Goal: Information Seeking & Learning: Learn about a topic

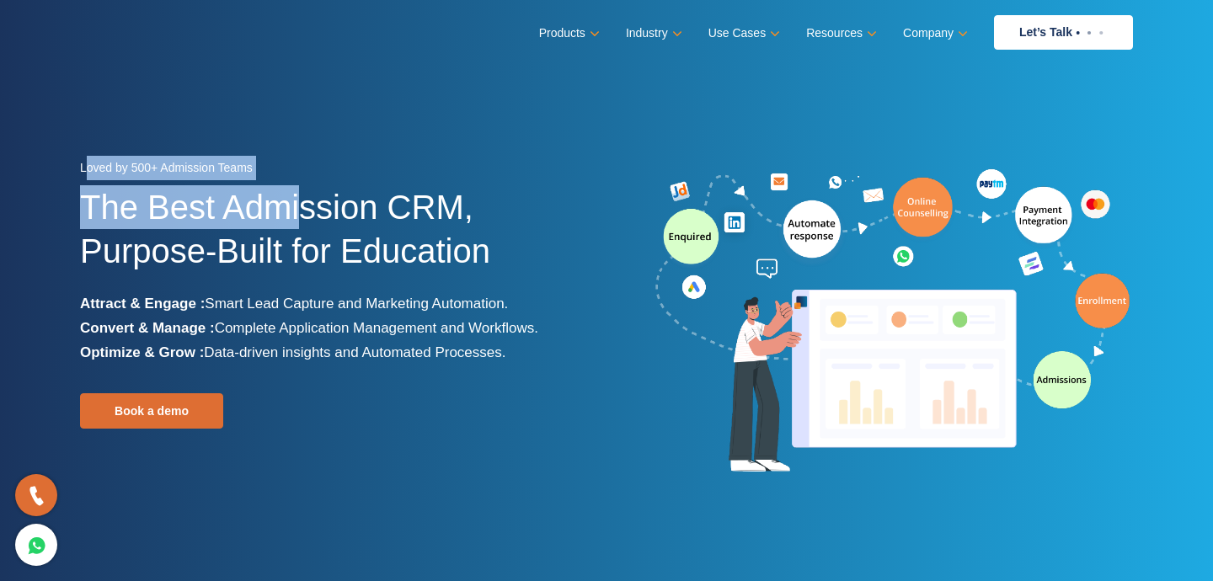
drag, startPoint x: 83, startPoint y: 166, endPoint x: 299, endPoint y: 216, distance: 221.4
click at [299, 216] on div "Loved by 500+ Admission Teams The Best Admission CRM, Purpose-Built for Educati…" at bounding box center [337, 322] width 514 height 333
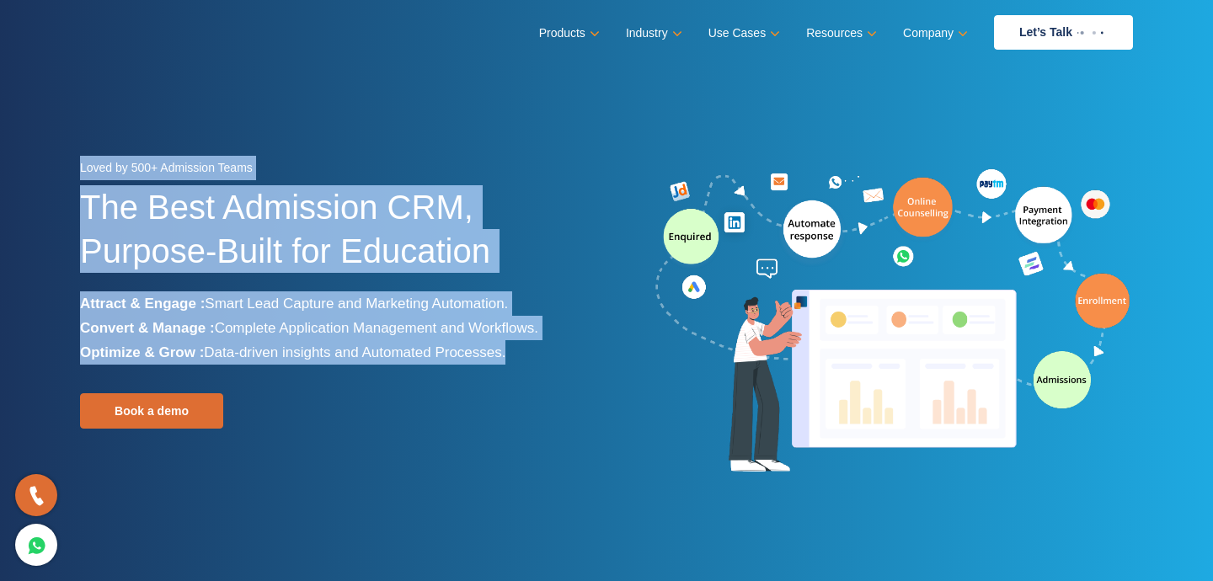
drag, startPoint x: 80, startPoint y: 169, endPoint x: 596, endPoint y: 390, distance: 561.0
click at [596, 390] on div "Loved by 500+ Admission Teams The Best Admission CRM, Purpose-Built for Educati…" at bounding box center [336, 322] width 539 height 333
click at [547, 393] on div "Loved by 500+ Admission Teams The Best Admission CRM, Purpose-Built for Educati…" at bounding box center [337, 322] width 514 height 333
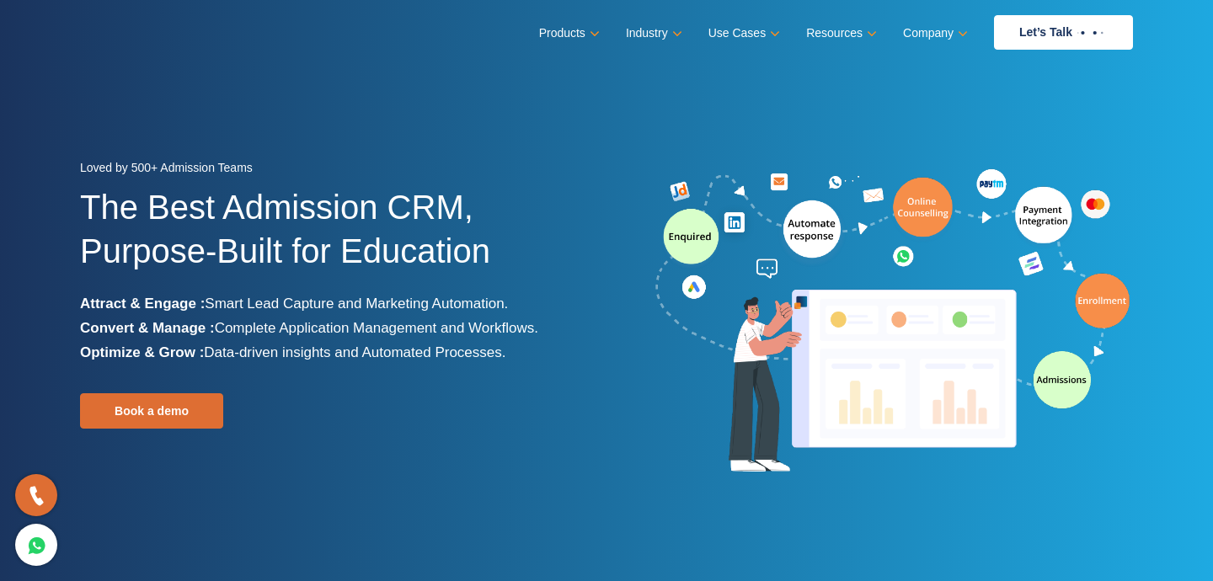
drag, startPoint x: 520, startPoint y: 364, endPoint x: 47, endPoint y: 153, distance: 517.6
click at [47, 177] on section "Loved by 500+ Admission Teams The Best Admission CRM, Purpose-Built for Educati…" at bounding box center [606, 316] width 1213 height 632
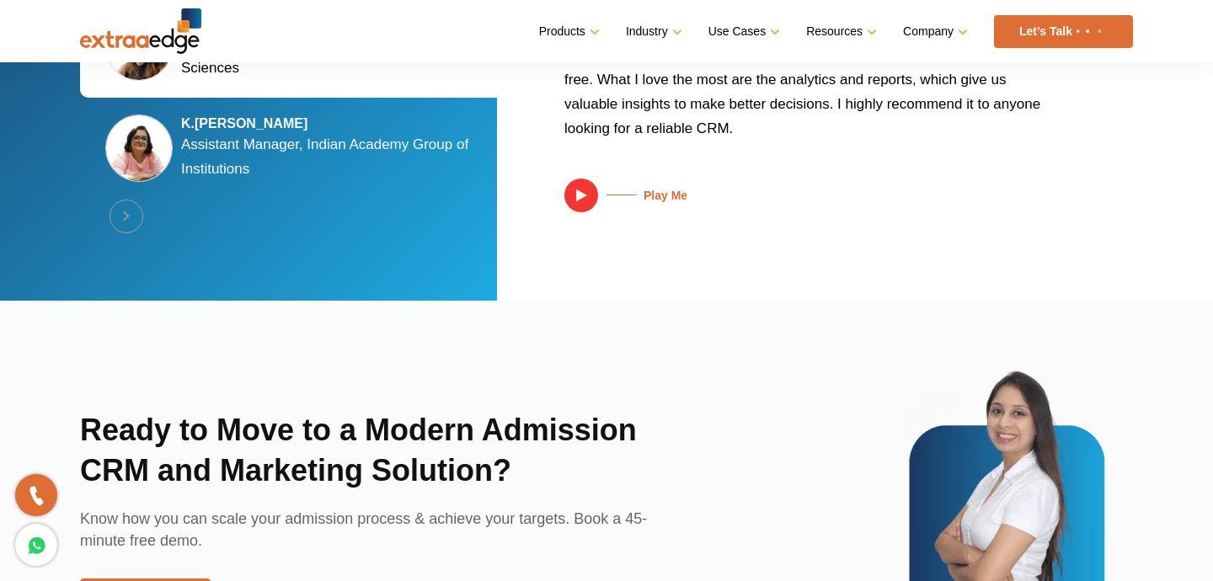
scroll to position [3475, 0]
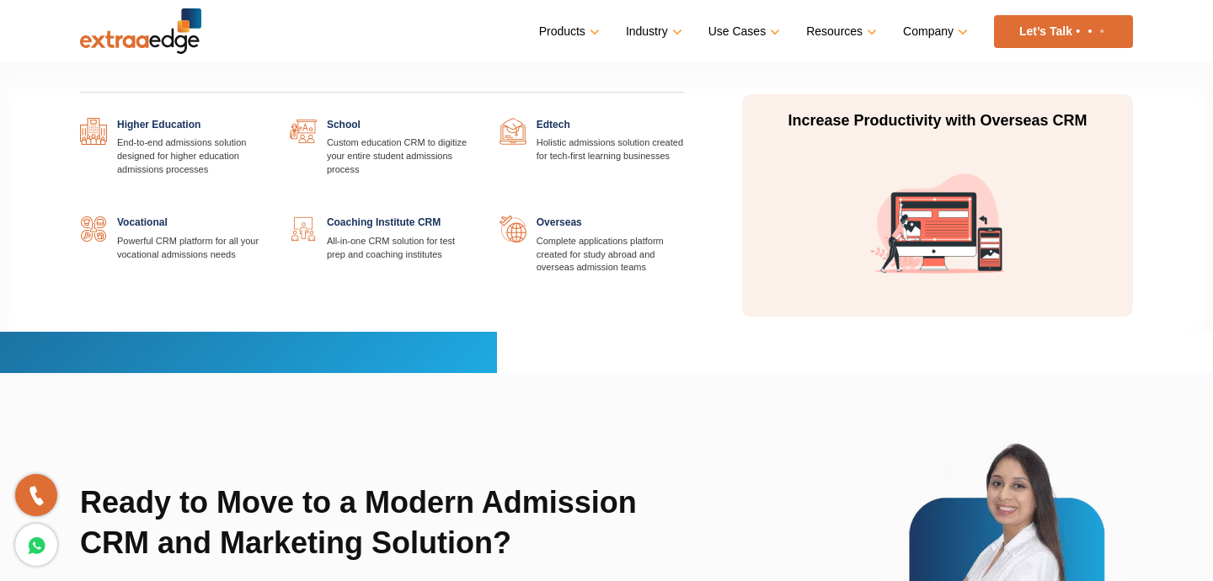
click at [474, 118] on link at bounding box center [474, 118] width 0 height 0
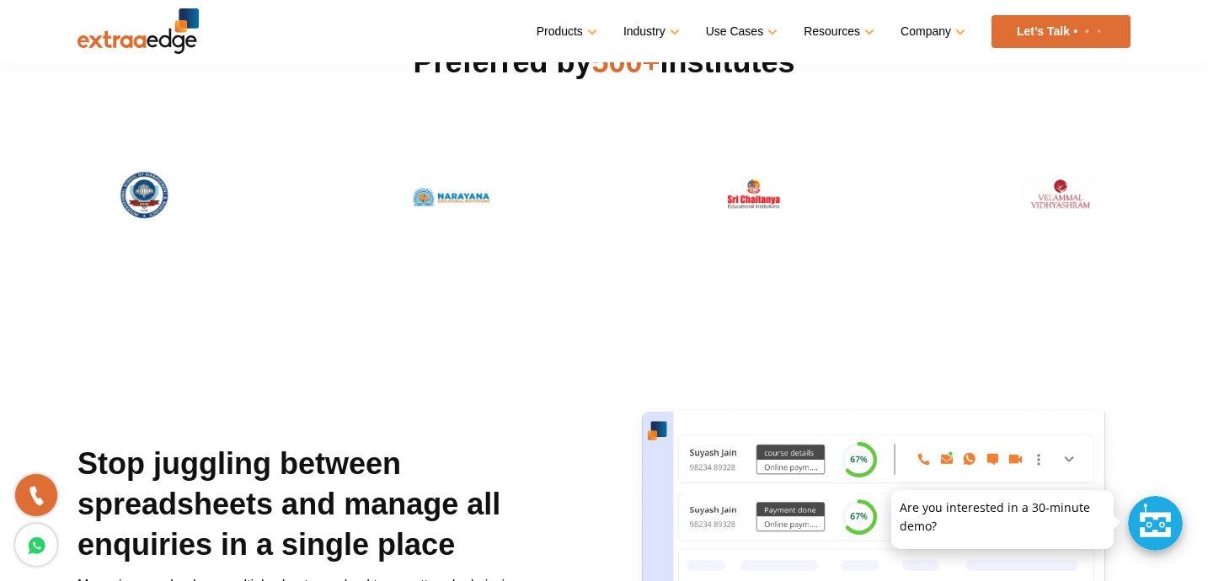
scroll to position [490, 0]
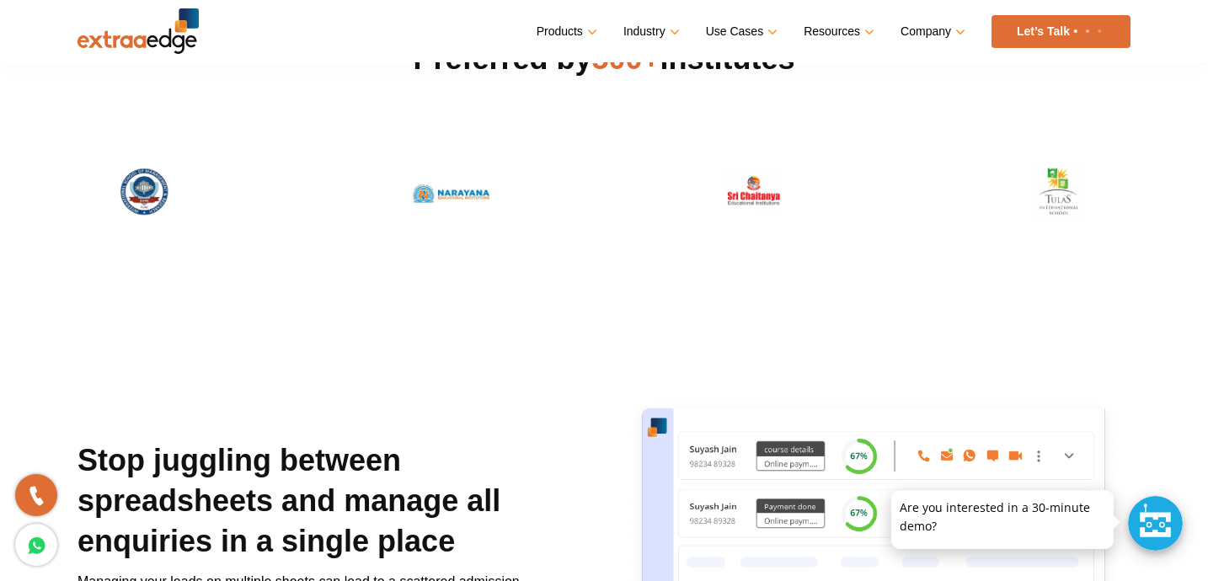
click at [437, 195] on img at bounding box center [450, 223] width 112 height 59
click at [733, 192] on div at bounding box center [755, 192] width 112 height 59
click at [464, 194] on img at bounding box center [450, 223] width 112 height 59
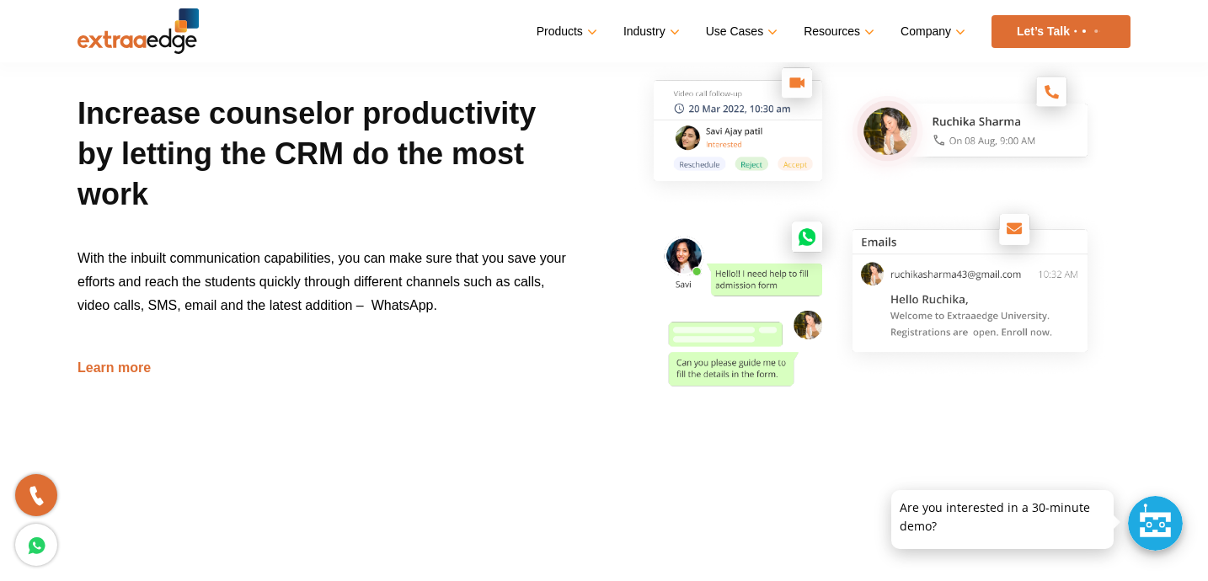
scroll to position [2020, 0]
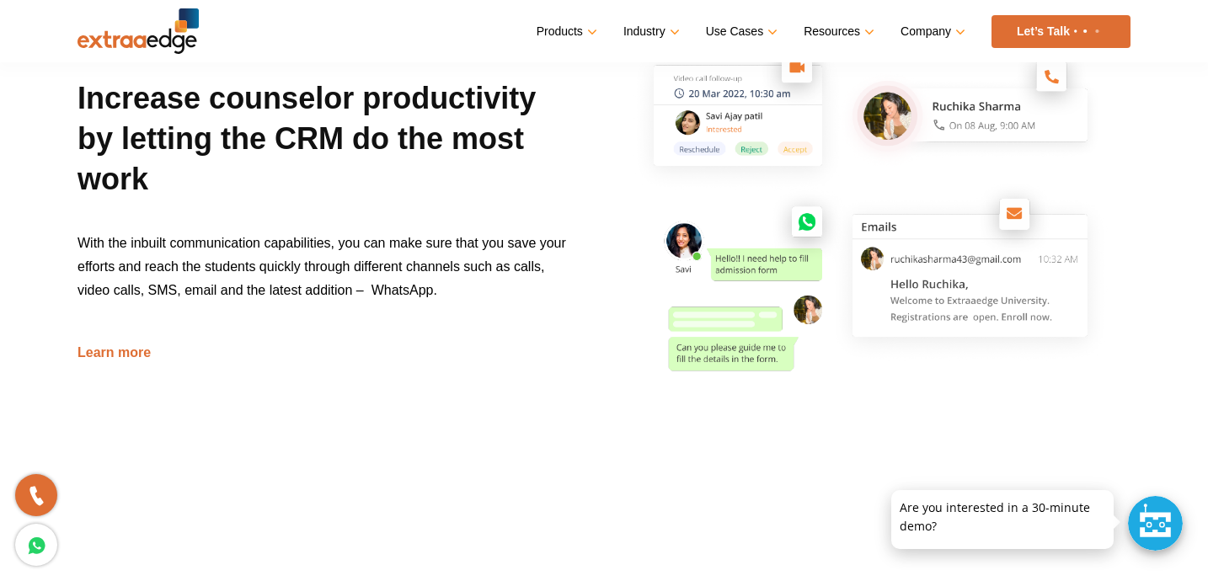
click at [739, 52] on nav "Menu Close Products Education CRM Streamline your entire admissions process on …" at bounding box center [604, 31] width 1053 height 62
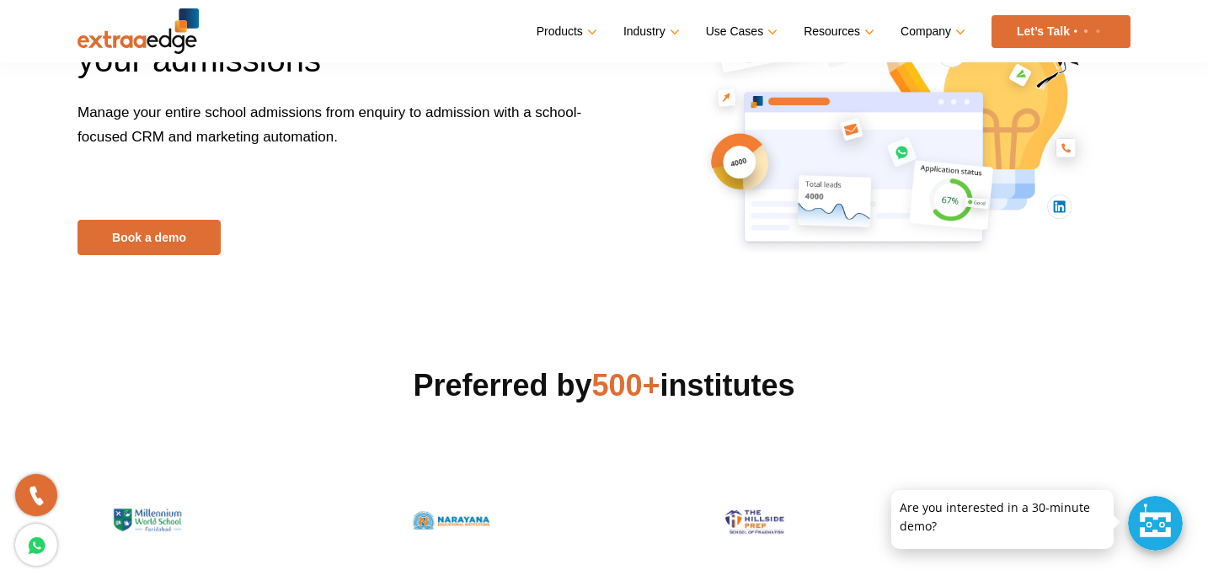
scroll to position [0, 0]
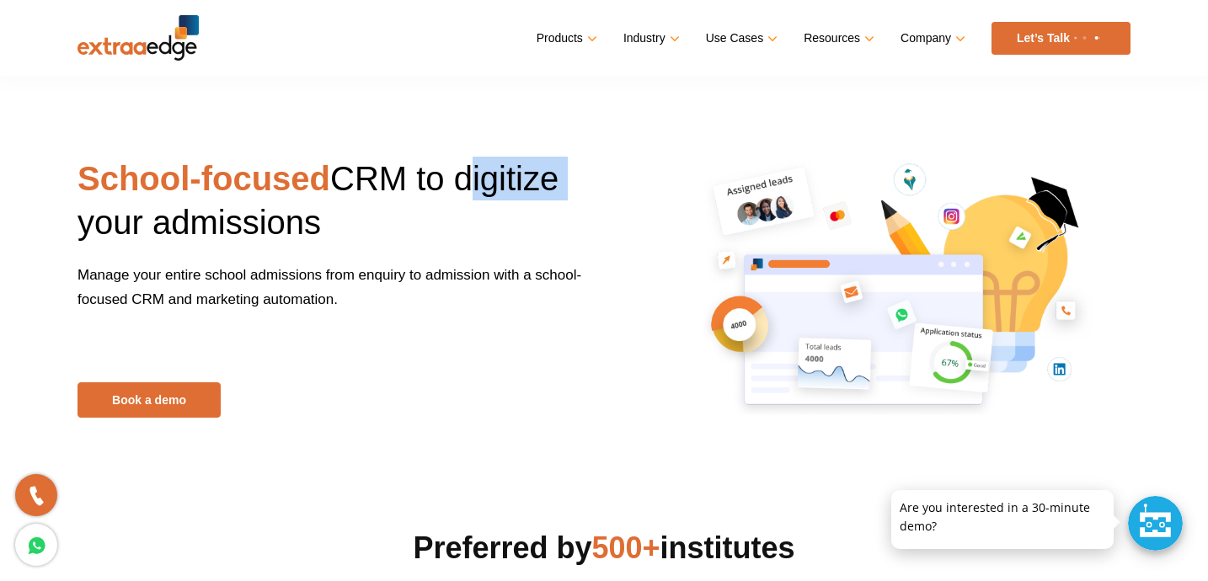
drag, startPoint x: 468, startPoint y: 172, endPoint x: 576, endPoint y: 179, distance: 109.0
click at [576, 179] on h1 "School-focused CRM to digitize your admissions" at bounding box center [335, 210] width 514 height 106
drag, startPoint x: 565, startPoint y: 188, endPoint x: 528, endPoint y: 188, distance: 37.1
click at [528, 188] on h1 "School-focused CRM to digitize your admissions" at bounding box center [335, 210] width 514 height 106
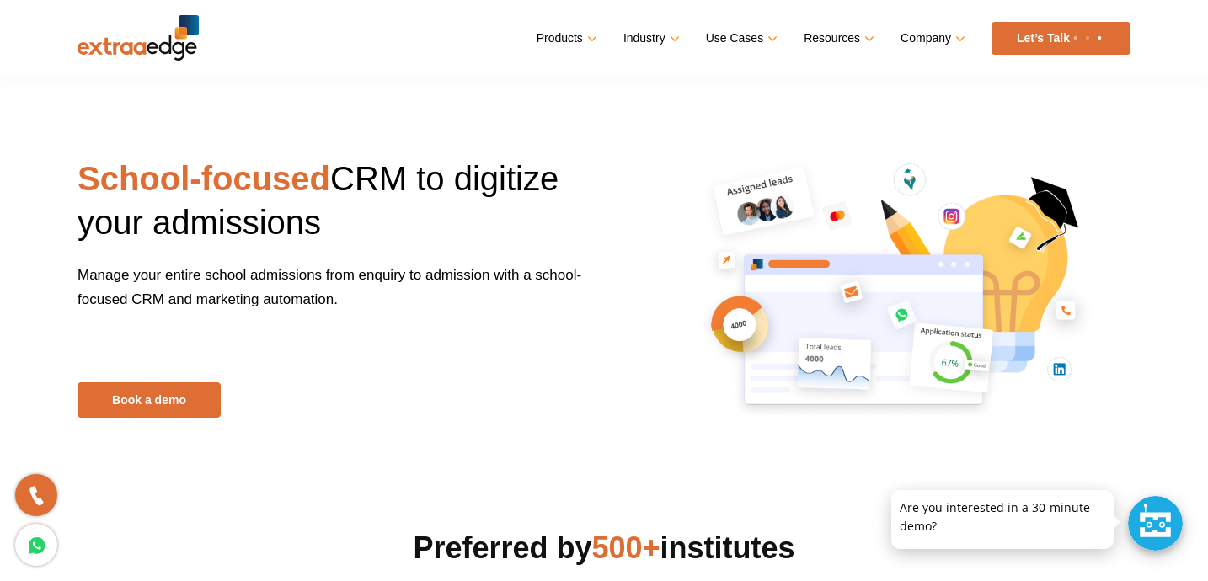
click at [613, 225] on div at bounding box center [873, 287] width 539 height 313
drag, startPoint x: 470, startPoint y: 174, endPoint x: 563, endPoint y: 179, distance: 92.8
click at [600, 180] on div "School-focused CRM to digitize your admissions Manage your entire school admiss…" at bounding box center [334, 287] width 539 height 261
drag, startPoint x: 341, startPoint y: 174, endPoint x: 241, endPoint y: 190, distance: 101.7
click at [381, 204] on h1 "School-focused CRM to digitize your admissions" at bounding box center [335, 210] width 514 height 106
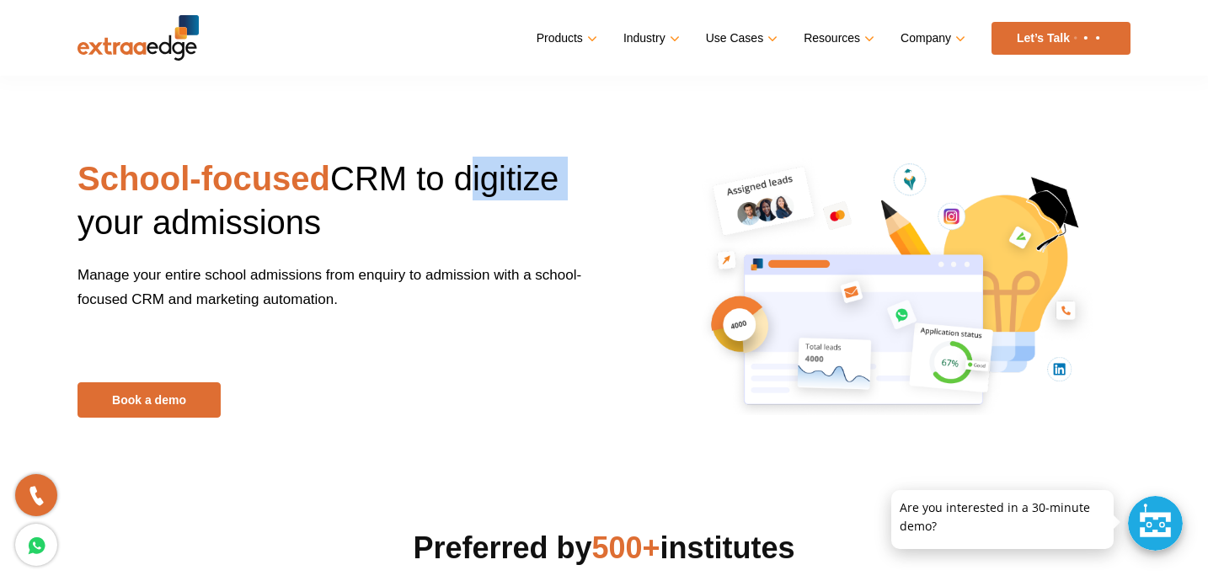
drag, startPoint x: 76, startPoint y: 171, endPoint x: 323, endPoint y: 250, distance: 259.3
click at [323, 250] on div "School-focused CRM to digitize your admissions Manage your entire school admiss…" at bounding box center [334, 287] width 539 height 261
click at [1034, 24] on link "Let’s Talk" at bounding box center [1061, 38] width 139 height 33
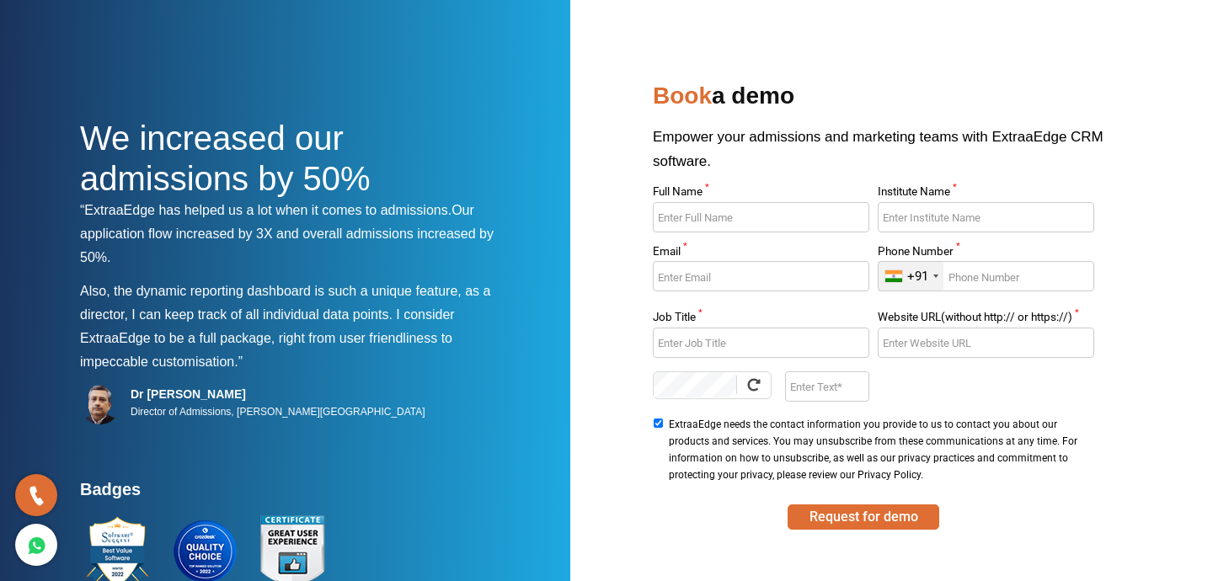
scroll to position [178, 0]
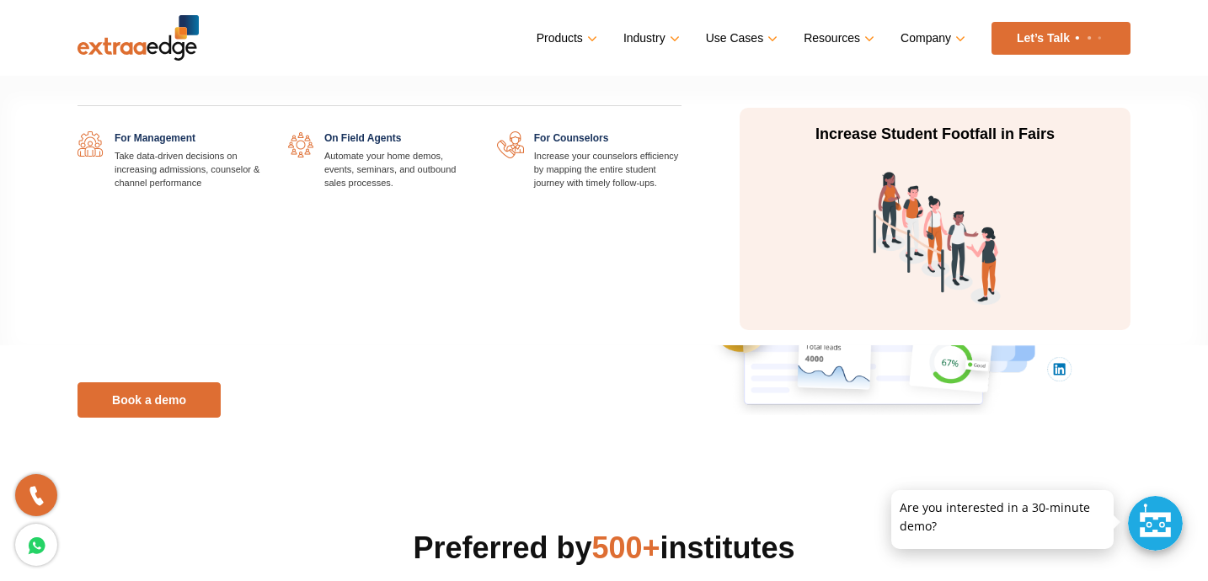
click at [262, 131] on link at bounding box center [262, 131] width 0 height 0
click at [472, 131] on link at bounding box center [472, 131] width 0 height 0
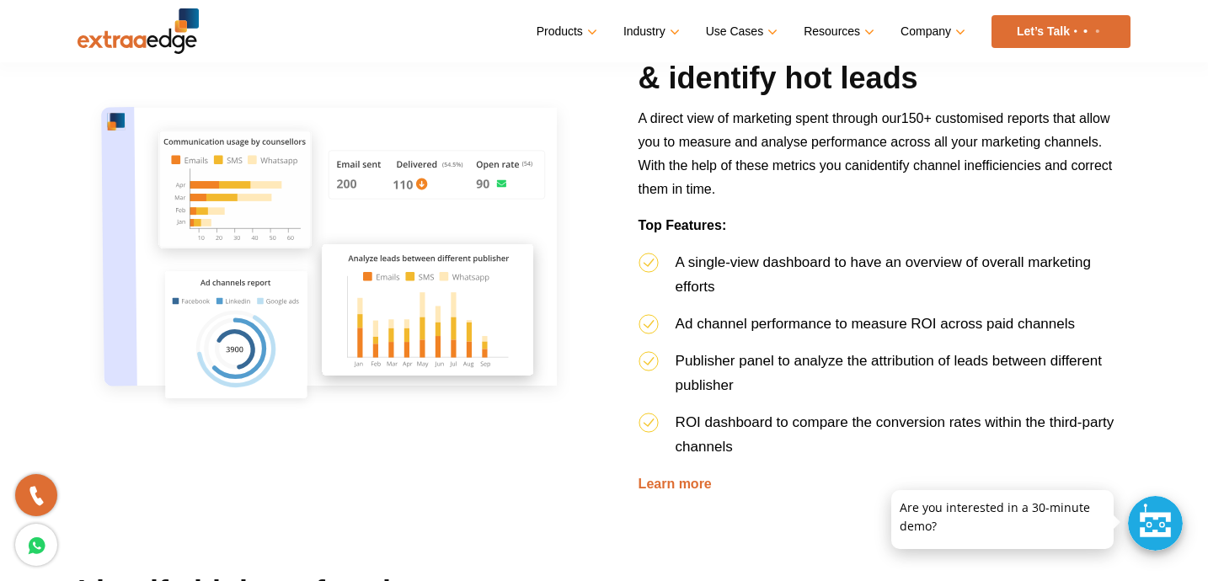
scroll to position [1453, 0]
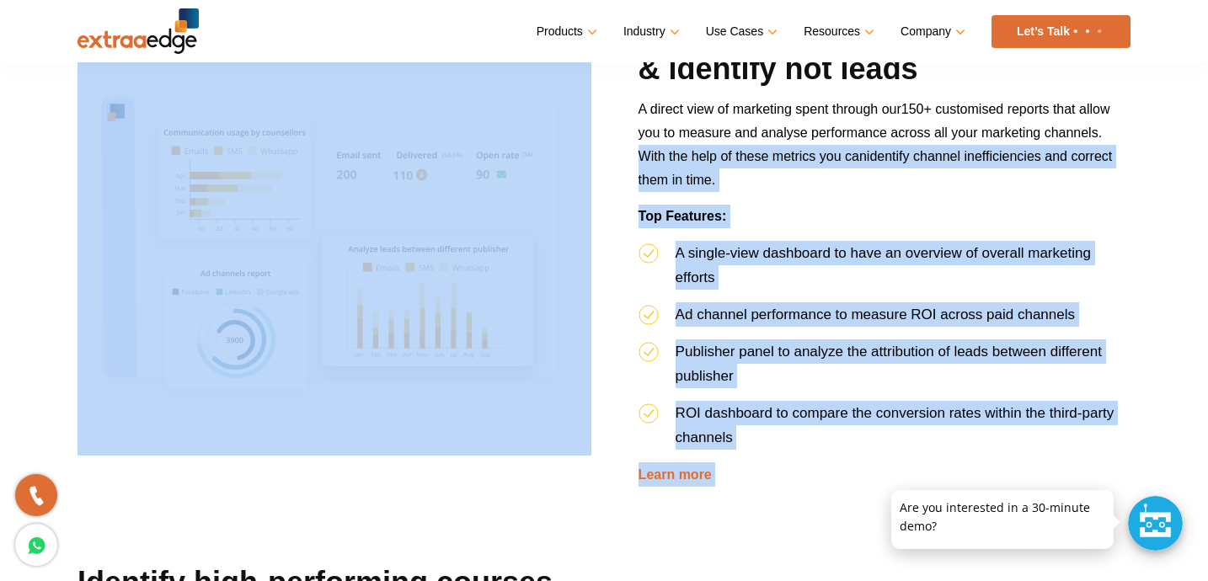
drag, startPoint x: 624, startPoint y: 166, endPoint x: 611, endPoint y: 306, distance: 140.5
click at [611, 306] on div "Optimise Channels of prospects & identify hot leads A direct view of marketing …" at bounding box center [604, 285] width 1079 height 554
click at [606, 229] on div "Optimise Channels of prospects & identify hot leads A direct view of marketing …" at bounding box center [604, 285] width 1079 height 554
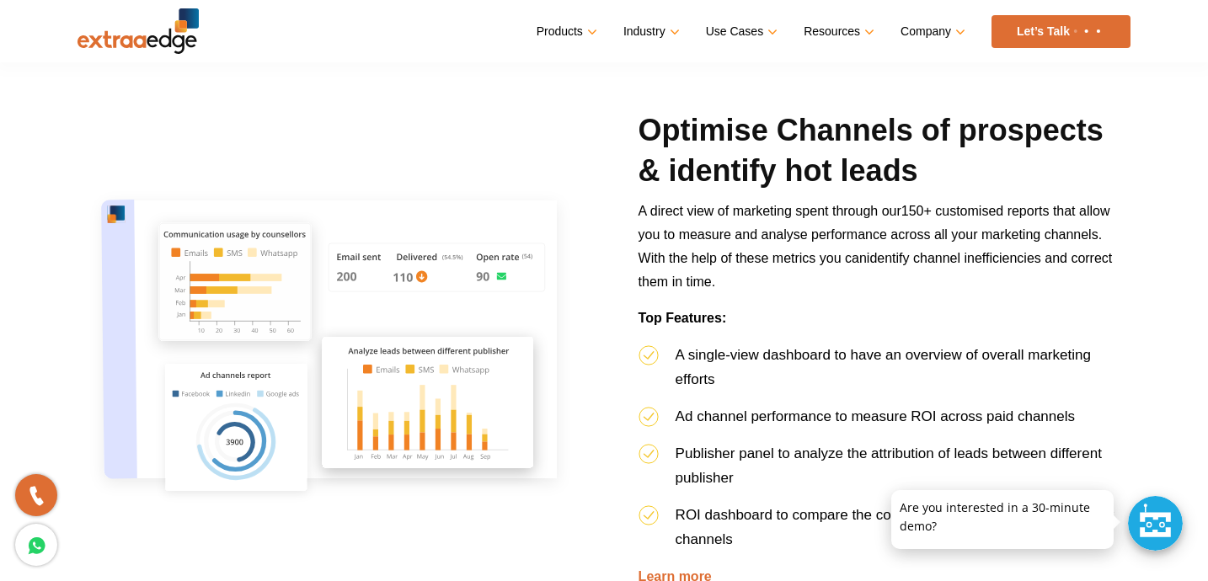
scroll to position [1350, 0]
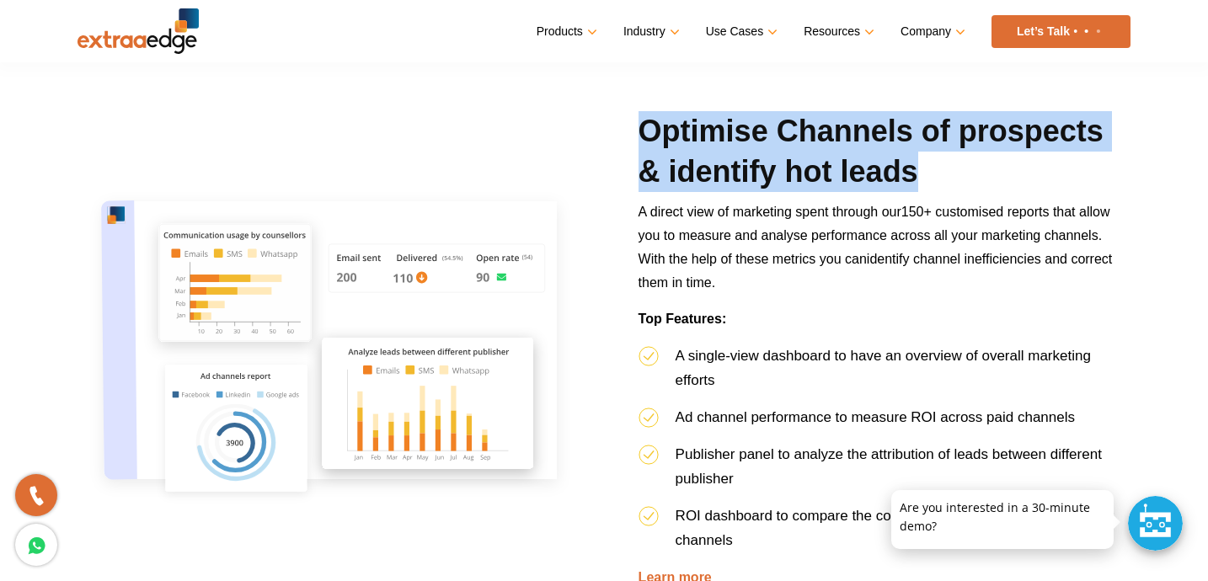
drag, startPoint x: 651, startPoint y: 124, endPoint x: 936, endPoint y: 185, distance: 292.2
click at [940, 185] on h2 "Optimise Channels of prospects & identify hot leads" at bounding box center [885, 155] width 492 height 89
click at [821, 163] on h2 "Optimise Channels of prospects & identify hot leads" at bounding box center [885, 155] width 492 height 89
drag, startPoint x: 651, startPoint y: 131, endPoint x: 953, endPoint y: 179, distance: 306.3
click at [953, 181] on h2 "Optimise Channels of prospects & identify hot leads" at bounding box center [885, 155] width 492 height 89
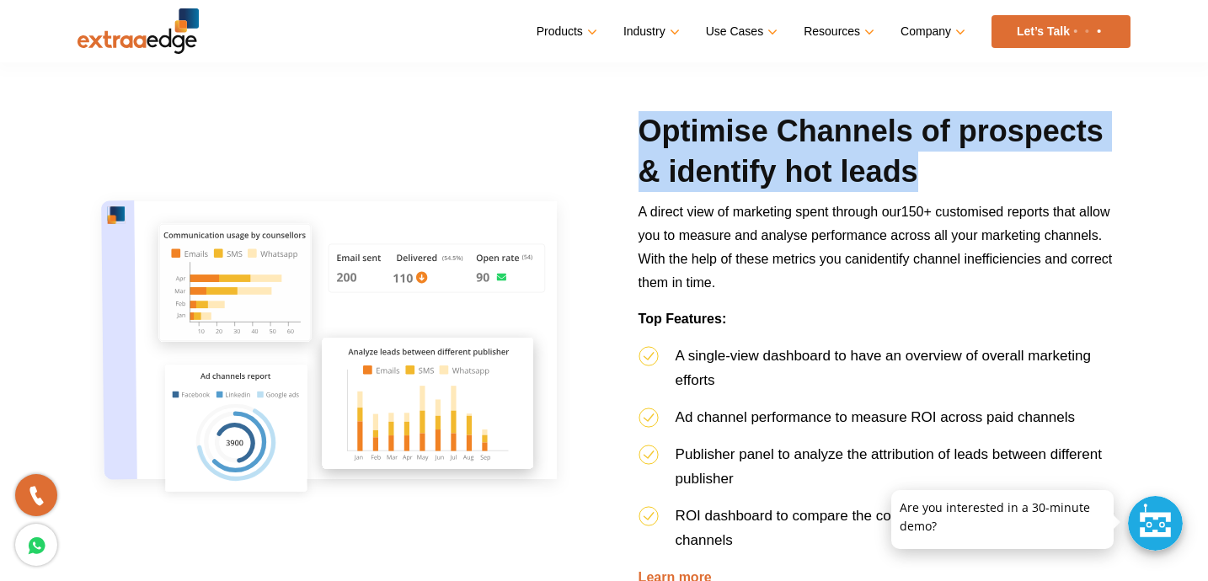
drag, startPoint x: 763, startPoint y: 131, endPoint x: 936, endPoint y: 158, distance: 175.0
click at [936, 158] on h2 "Optimise Channels of prospects & identify hot leads" at bounding box center [885, 155] width 492 height 89
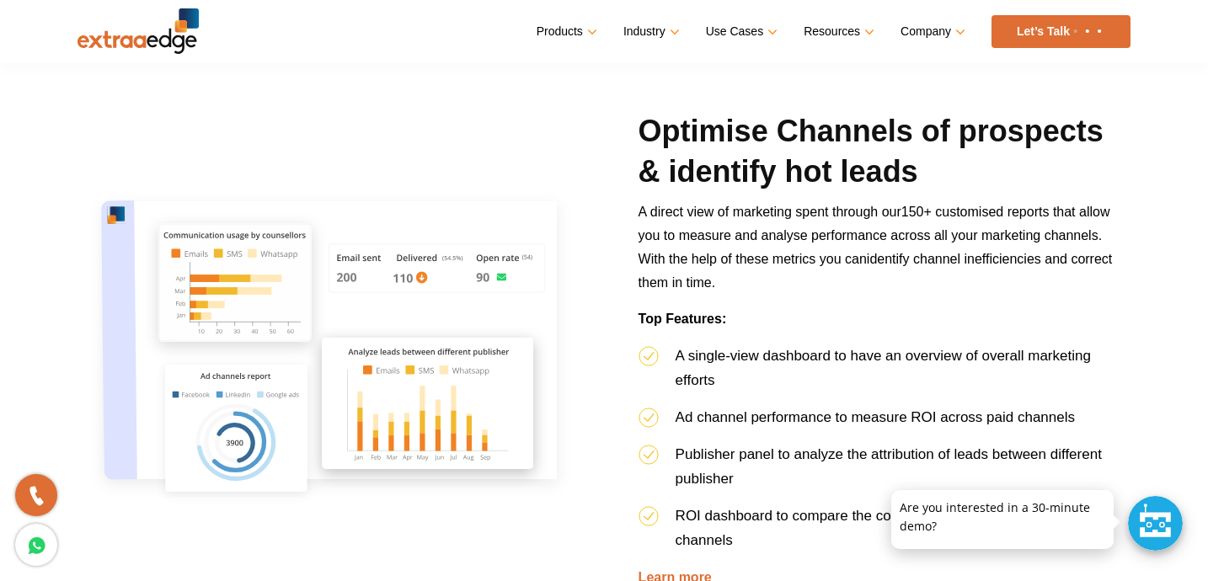
click at [597, 233] on div at bounding box center [334, 350] width 539 height 415
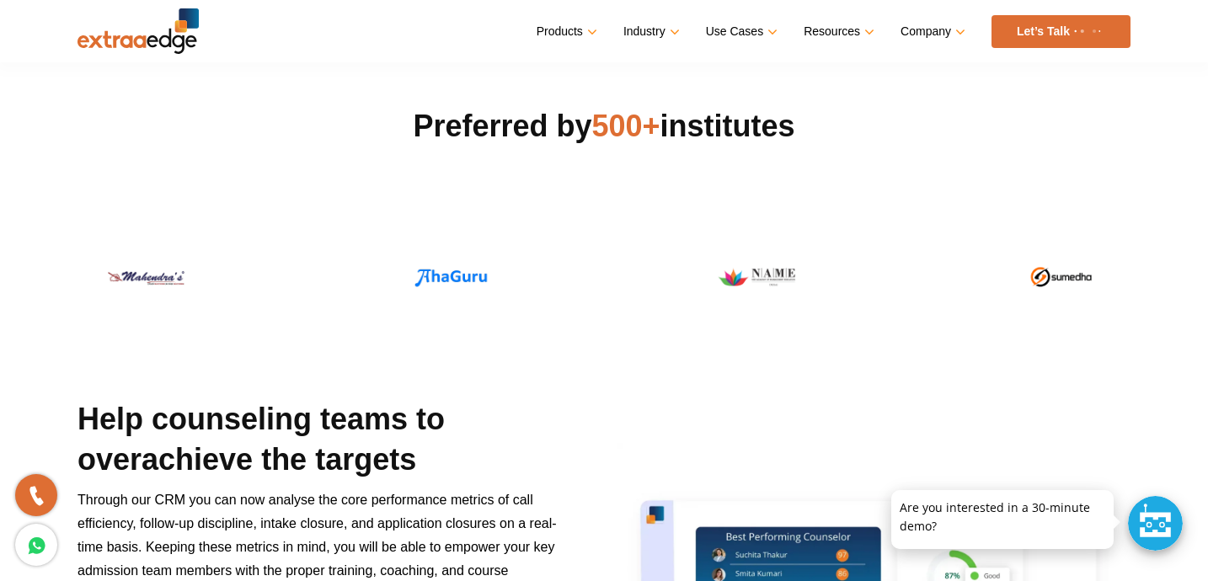
scroll to position [0, 0]
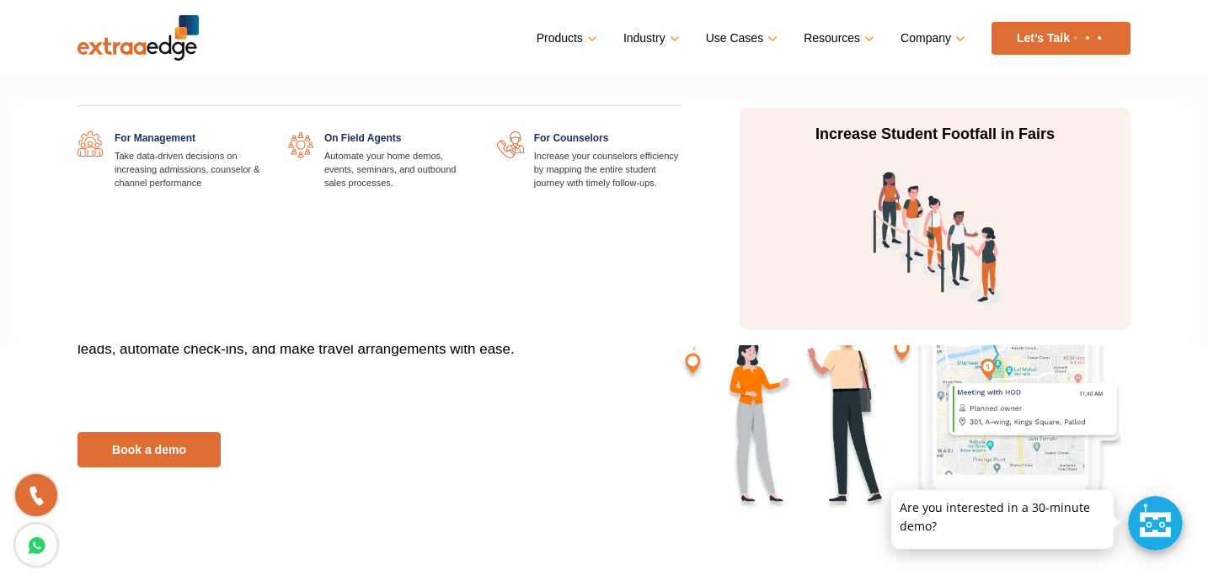
click at [682, 131] on link at bounding box center [682, 131] width 0 height 0
